Goal: Information Seeking & Learning: Learn about a topic

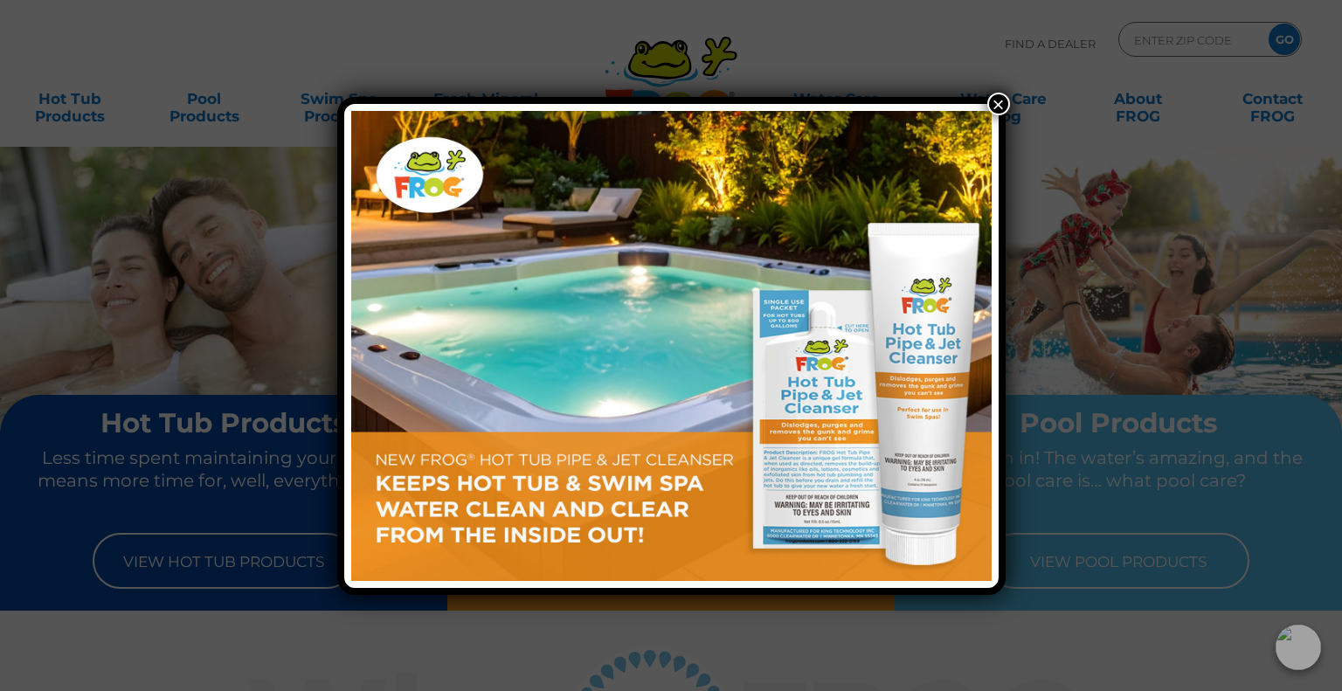
click at [91, 110] on div "×" at bounding box center [671, 345] width 1342 height 691
click at [996, 100] on button "×" at bounding box center [998, 104] width 23 height 23
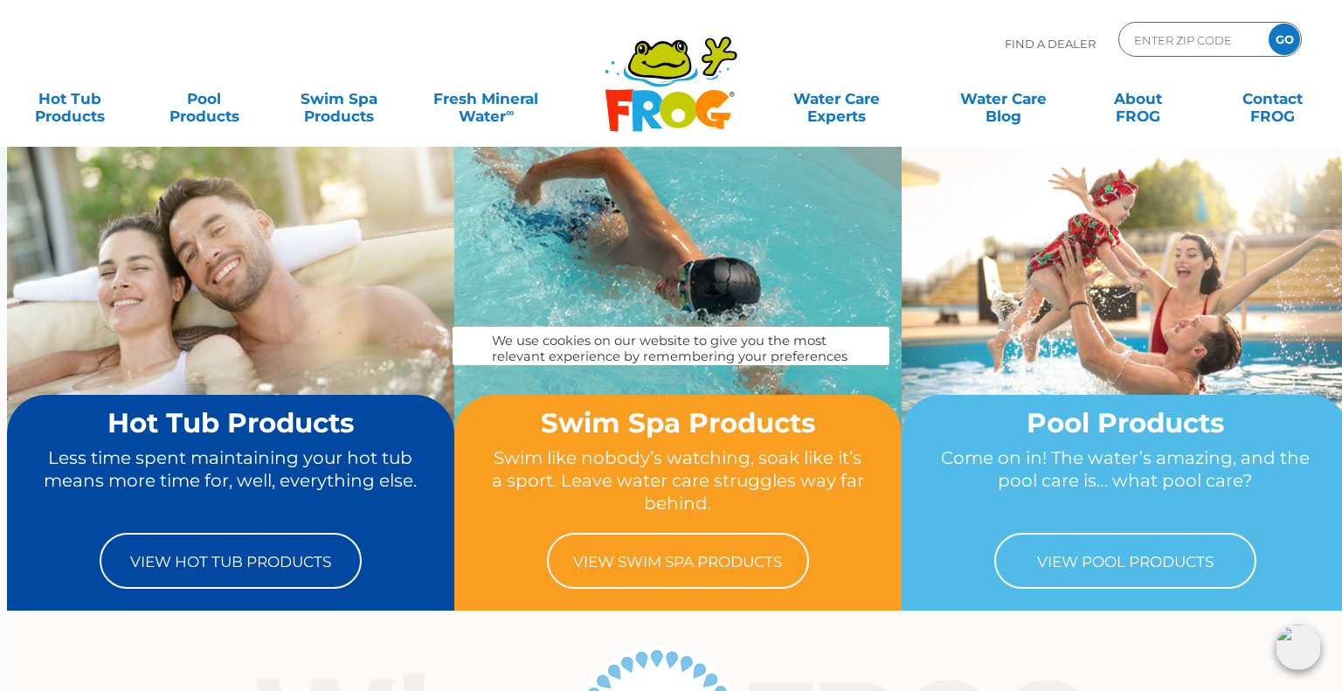
click at [631, 395] on div "Swim Spa Products Swim like nobody’s watching, soak like it’s a sport. Leave wa…" at bounding box center [677, 503] width 447 height 216
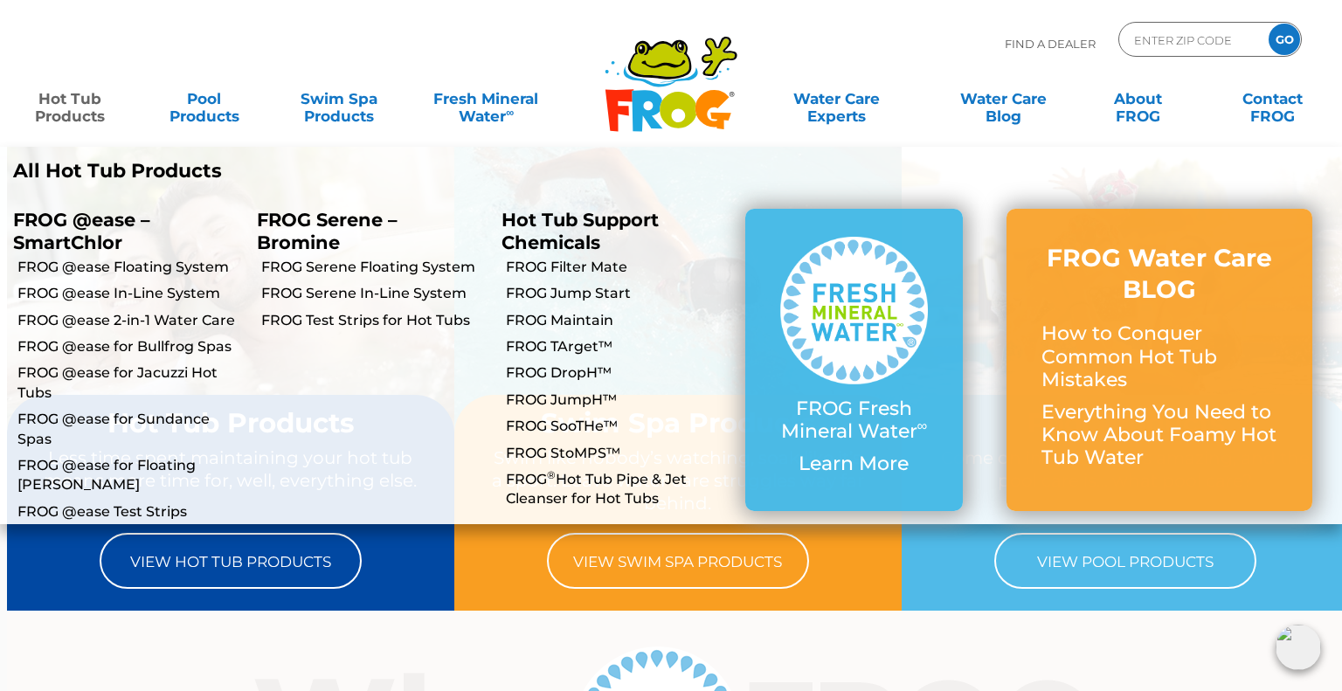
click at [67, 116] on link "Hot Tub Products" at bounding box center [69, 98] width 105 height 35
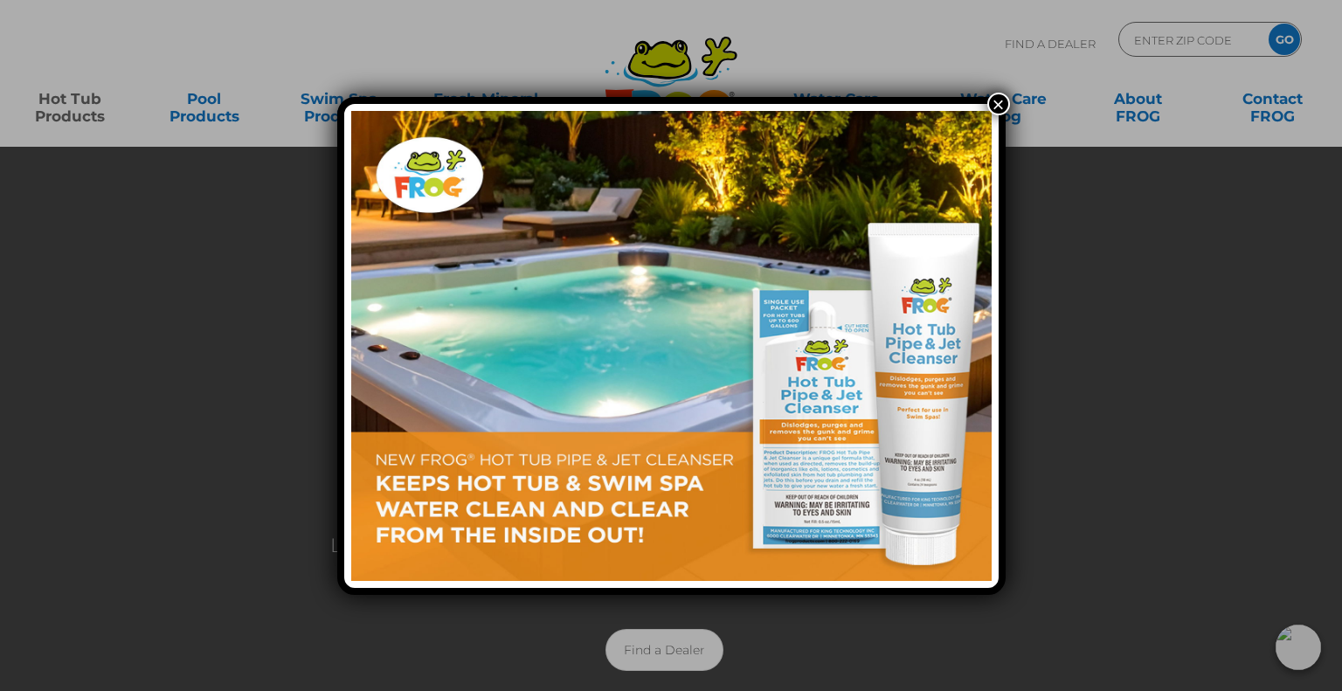
click at [990, 102] on button "×" at bounding box center [998, 104] width 23 height 23
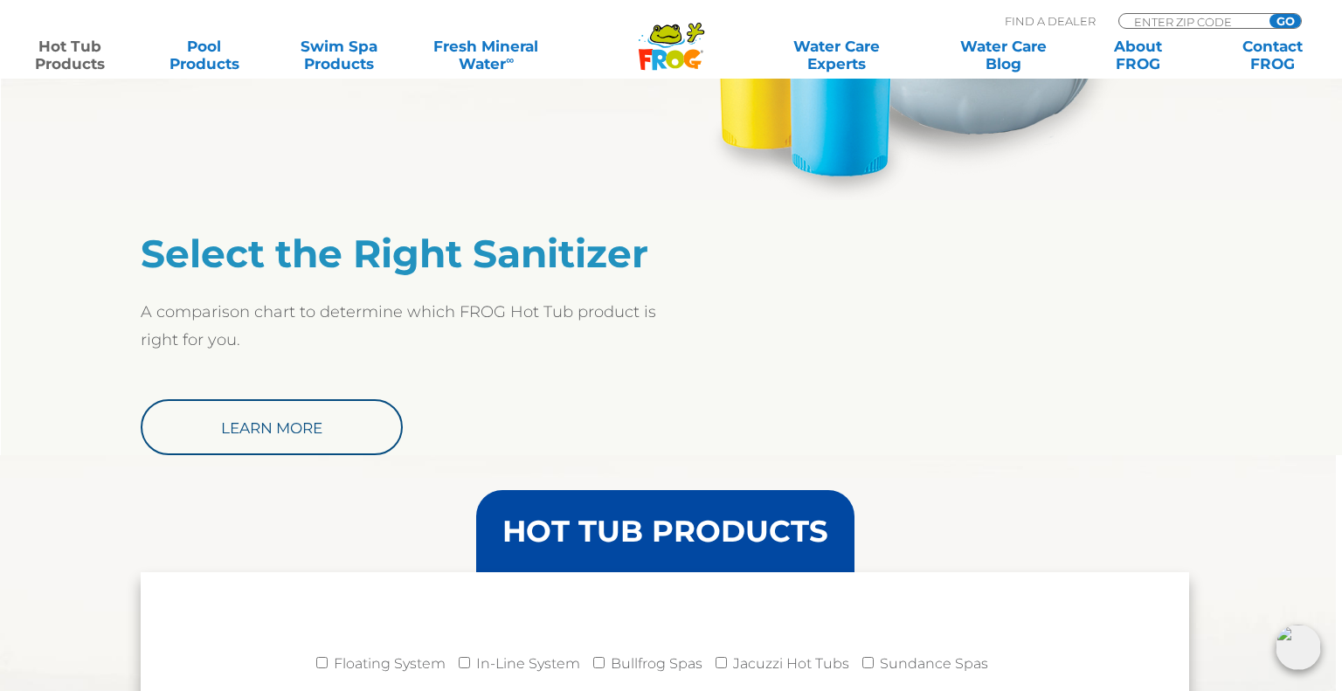
scroll to position [1314, 5]
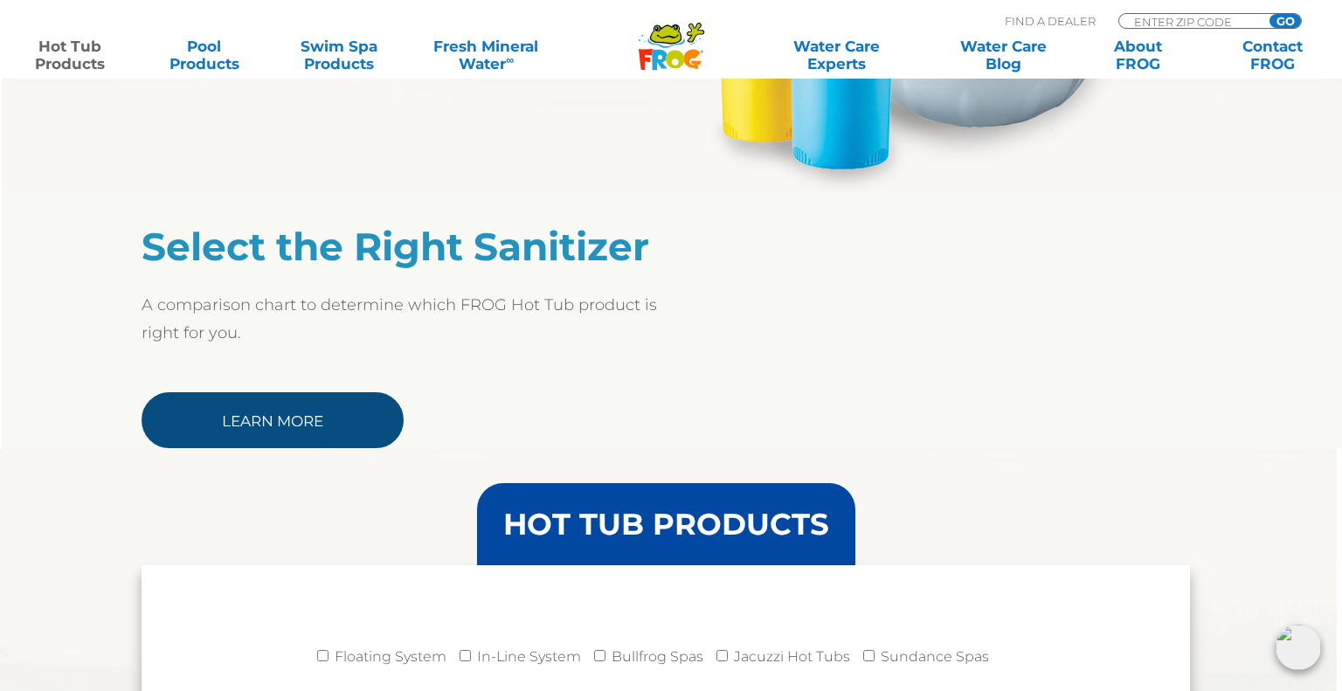
click at [272, 435] on link "Learn More" at bounding box center [272, 420] width 262 height 56
